Goal: Task Accomplishment & Management: Use online tool/utility

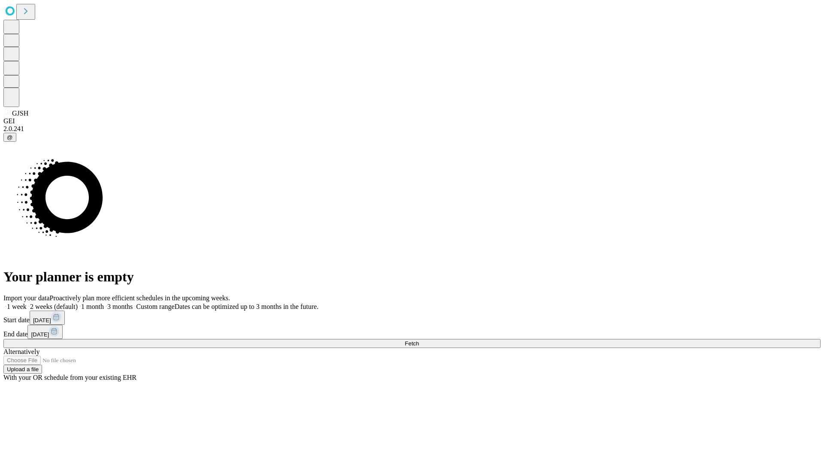
click at [27, 303] on label "1 week" at bounding box center [14, 306] width 23 height 7
click at [419, 340] on span "Fetch" at bounding box center [412, 343] width 14 height 6
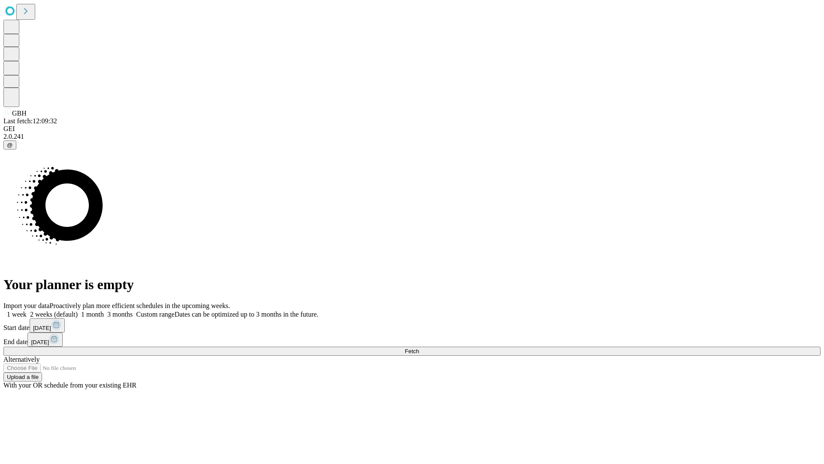
click at [27, 310] on label "1 week" at bounding box center [14, 313] width 23 height 7
click at [419, 348] on span "Fetch" at bounding box center [412, 351] width 14 height 6
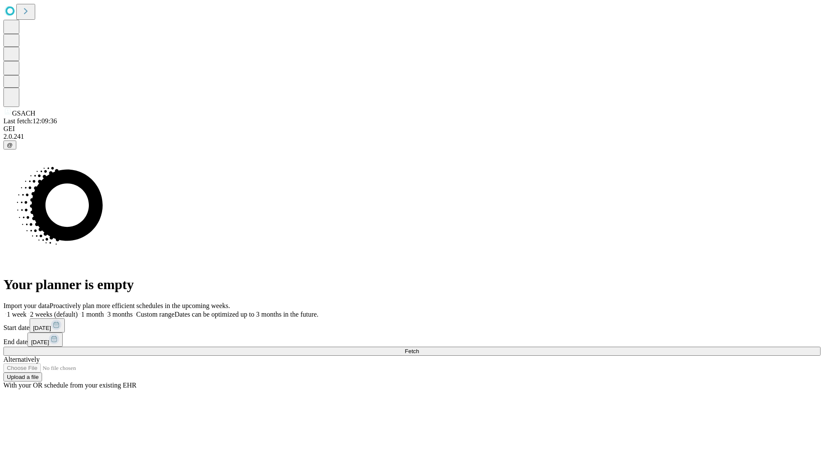
click at [27, 310] on label "1 week" at bounding box center [14, 313] width 23 height 7
click at [419, 348] on span "Fetch" at bounding box center [412, 351] width 14 height 6
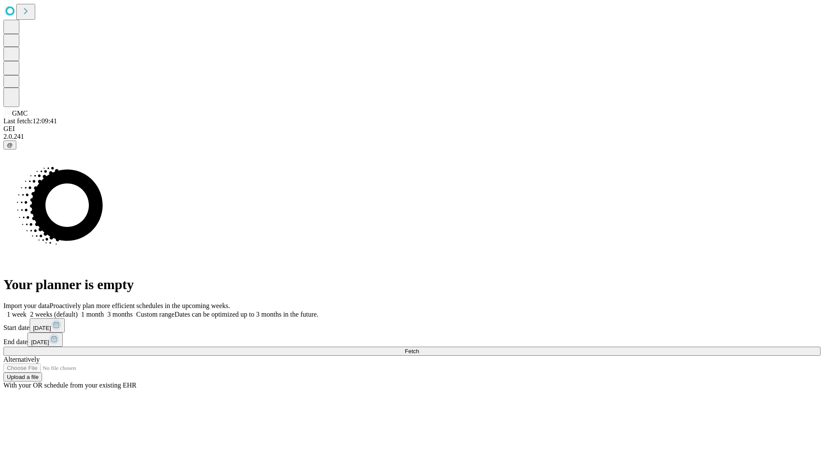
click at [27, 310] on label "1 week" at bounding box center [14, 313] width 23 height 7
click at [419, 348] on span "Fetch" at bounding box center [412, 351] width 14 height 6
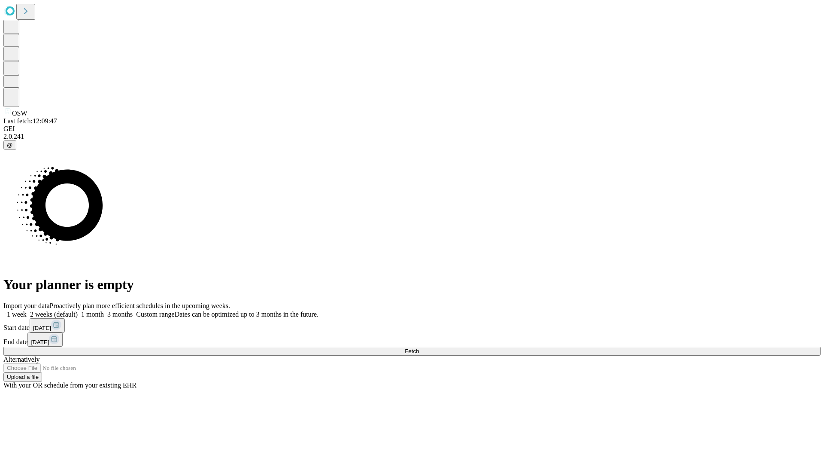
click at [27, 310] on label "1 week" at bounding box center [14, 313] width 23 height 7
click at [419, 348] on span "Fetch" at bounding box center [412, 351] width 14 height 6
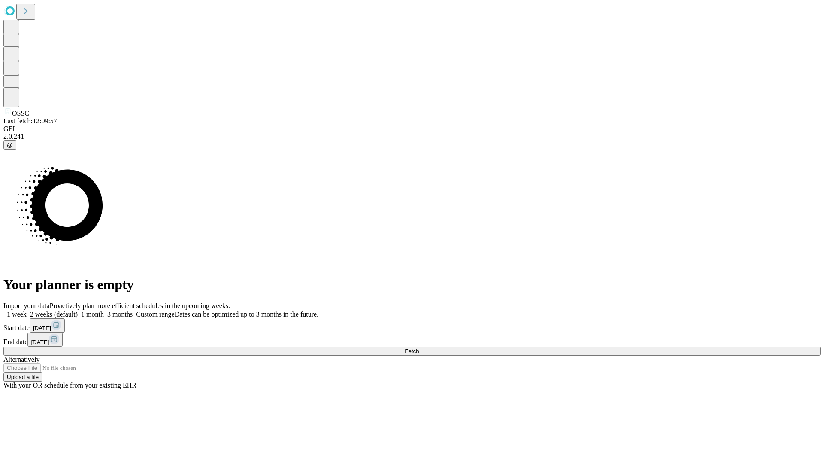
click at [27, 310] on label "1 week" at bounding box center [14, 313] width 23 height 7
click at [419, 348] on span "Fetch" at bounding box center [412, 351] width 14 height 6
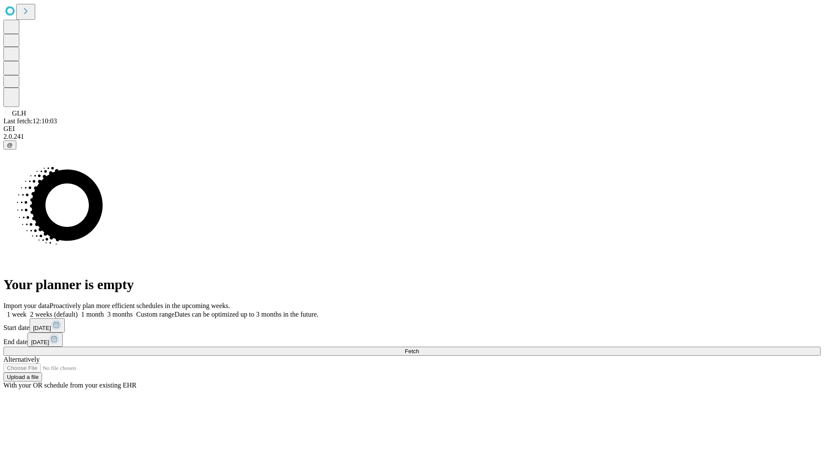
click at [27, 310] on label "1 week" at bounding box center [14, 313] width 23 height 7
click at [419, 348] on span "Fetch" at bounding box center [412, 351] width 14 height 6
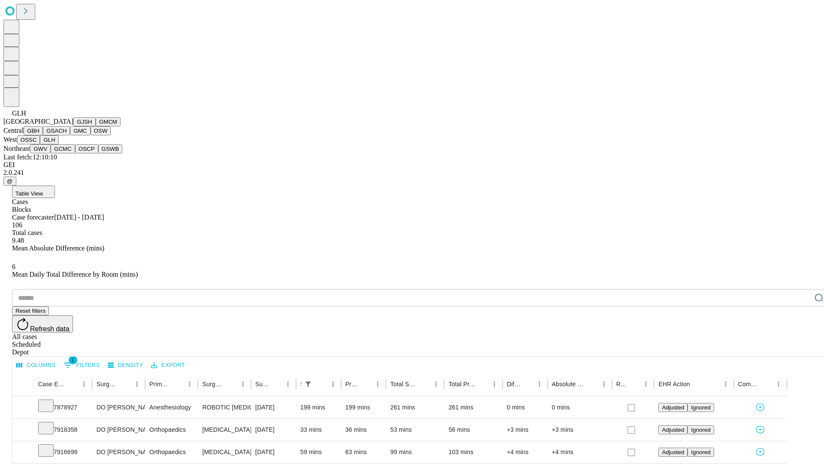
click at [51, 153] on button "GWV" at bounding box center [40, 148] width 21 height 9
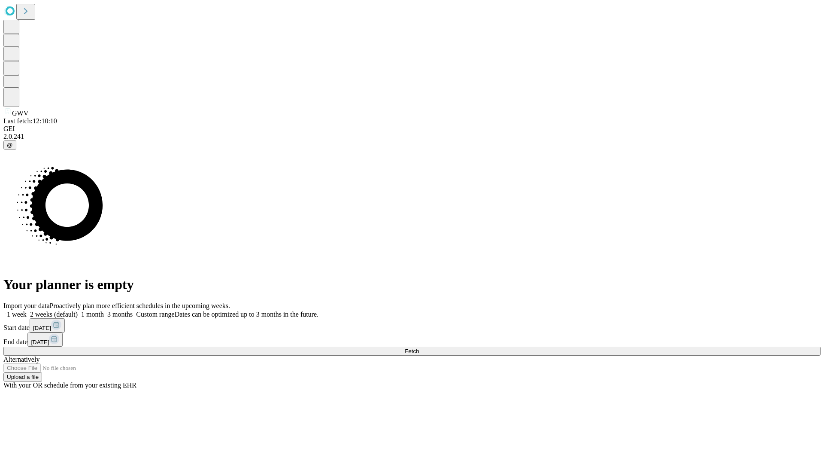
click at [27, 310] on label "1 week" at bounding box center [14, 313] width 23 height 7
click at [419, 348] on span "Fetch" at bounding box center [412, 351] width 14 height 6
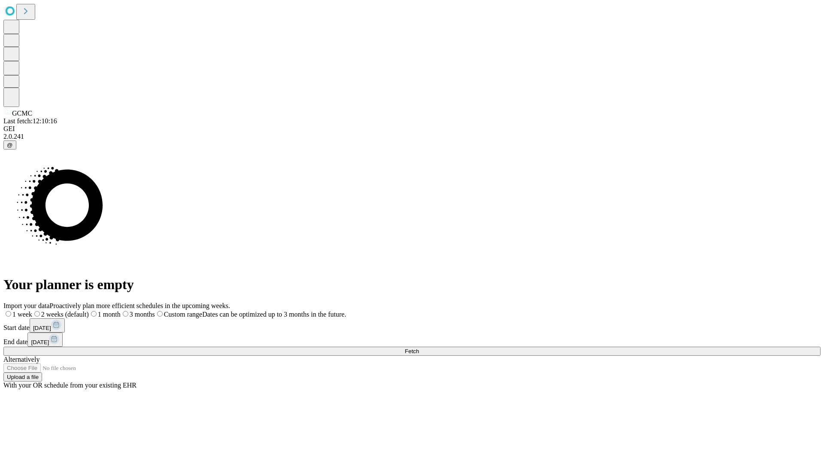
click at [32, 310] on label "1 week" at bounding box center [17, 313] width 29 height 7
click at [419, 348] on span "Fetch" at bounding box center [412, 351] width 14 height 6
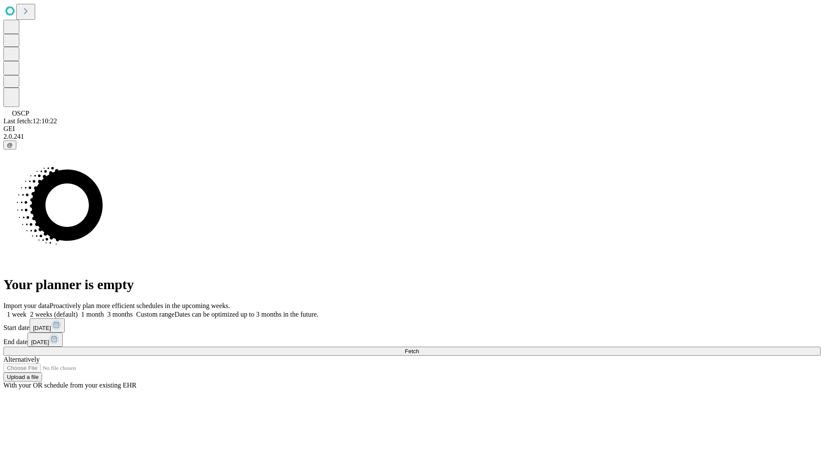
click at [27, 310] on label "1 week" at bounding box center [14, 313] width 23 height 7
click at [419, 348] on span "Fetch" at bounding box center [412, 351] width 14 height 6
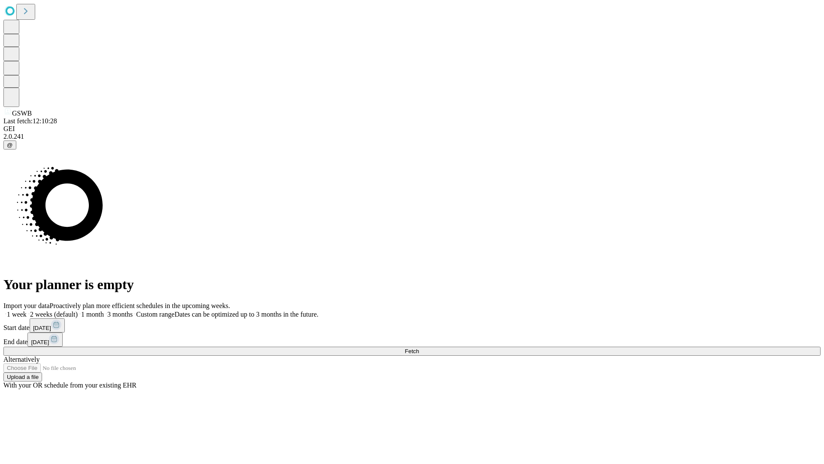
click at [27, 310] on label "1 week" at bounding box center [14, 313] width 23 height 7
click at [419, 348] on span "Fetch" at bounding box center [412, 351] width 14 height 6
